Goal: Task Accomplishment & Management: Use online tool/utility

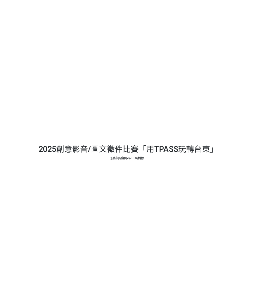
select select "13139"
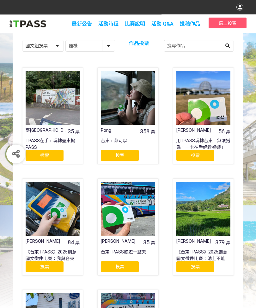
scroll to position [102, 0]
click at [224, 218] on div at bounding box center [203, 209] width 54 height 54
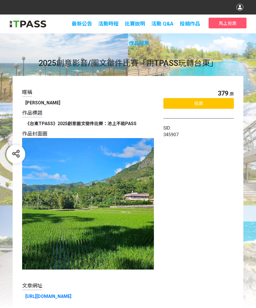
click at [71, 295] on link "[URL][DOMAIN_NAME]" at bounding box center [48, 296] width 46 height 5
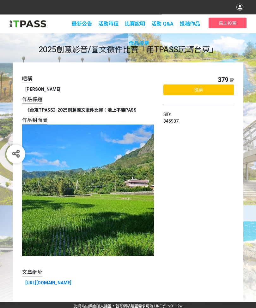
scroll to position [21, 0]
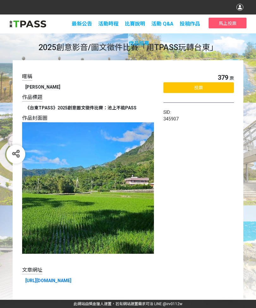
click at [131, 199] on img at bounding box center [88, 188] width 132 height 132
click at [137, 195] on img at bounding box center [88, 188] width 132 height 132
click at [121, 105] on div "《台東TPASS》2025創意圖文徵件比賽：池上不能PASS" at bounding box center [87, 108] width 125 height 7
click at [109, 105] on div "《台東TPASS》2025創意圖文徵件比賽：池上不能PASS" at bounding box center [87, 108] width 125 height 7
click at [125, 106] on div "《台東TPASS》2025創意圖文徵件比賽：池上不能PASS" at bounding box center [87, 108] width 125 height 7
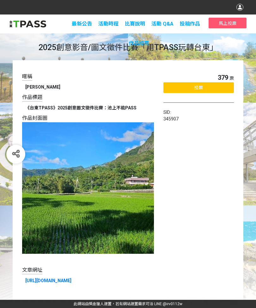
click at [207, 86] on div "投票" at bounding box center [198, 87] width 70 height 11
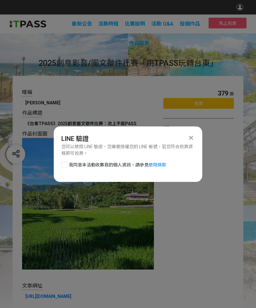
scroll to position [0, 0]
click at [65, 168] on div at bounding box center [64, 165] width 6 height 6
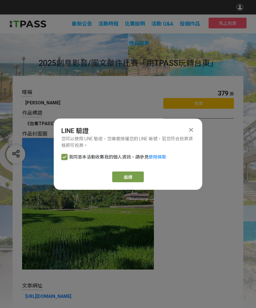
checkbox input "true"
click at [141, 175] on link "繼續" at bounding box center [128, 177] width 32 height 11
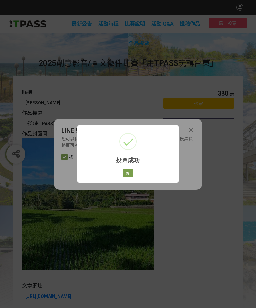
click at [129, 178] on button "好" at bounding box center [128, 173] width 10 height 9
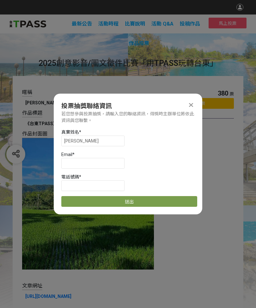
click at [191, 104] on icon at bounding box center [191, 105] width 4 height 6
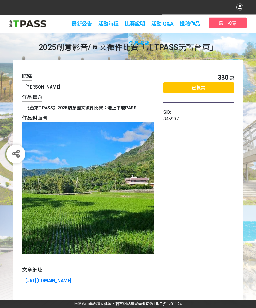
scroll to position [21, 0]
